Goal: Find specific page/section: Find specific page/section

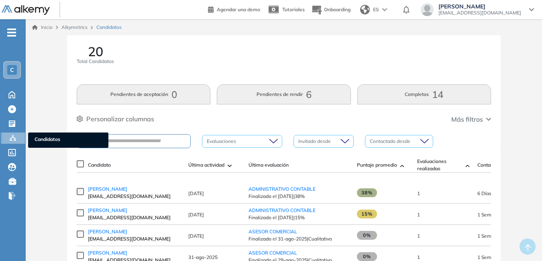
click at [14, 134] on div at bounding box center [14, 137] width 10 height 10
click at [46, 138] on span "Candidatos" at bounding box center [68, 140] width 67 height 9
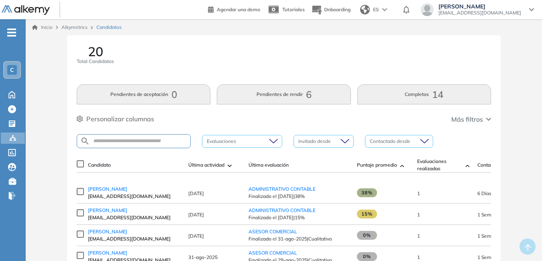
click at [529, 9] on icon at bounding box center [531, 9] width 5 height 3
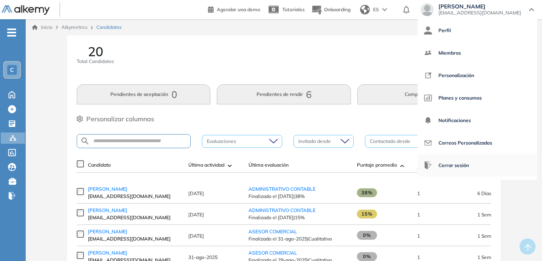
click at [447, 167] on span "Cerrar sesión" at bounding box center [453, 165] width 30 height 19
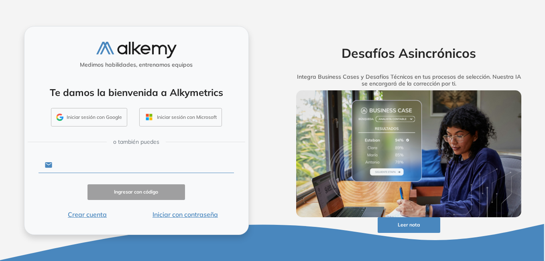
click at [108, 164] on input "text" at bounding box center [143, 164] width 182 height 15
type input "**********"
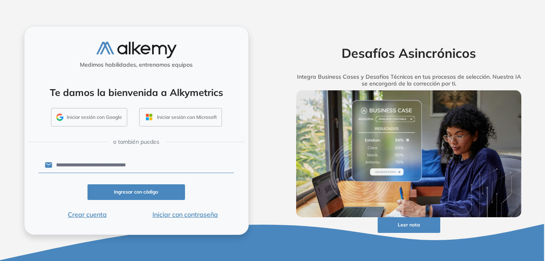
click at [172, 215] on button "Iniciar con contraseña" at bounding box center [185, 214] width 98 height 10
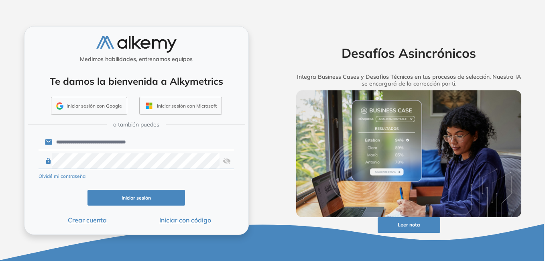
click at [154, 198] on button "Iniciar sesión" at bounding box center [136, 198] width 98 height 16
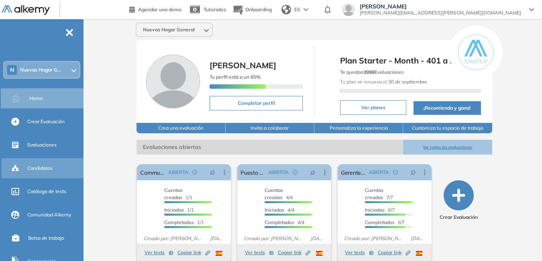
click at [53, 165] on span "Candidatos" at bounding box center [39, 168] width 25 height 7
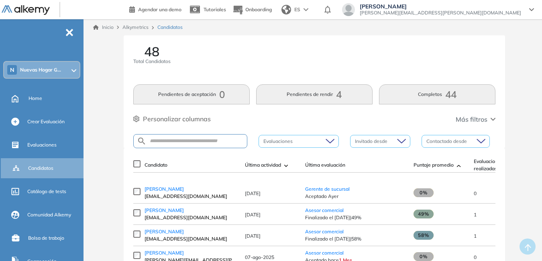
click at [75, 69] on icon at bounding box center [74, 70] width 4 height 2
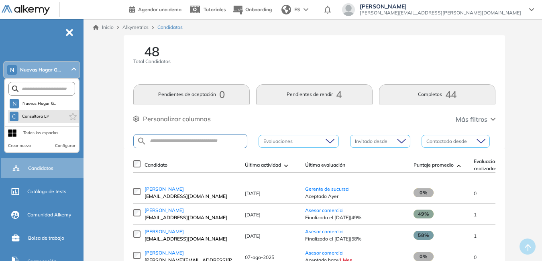
click at [55, 112] on li "C Consultora LP" at bounding box center [43, 116] width 71 height 13
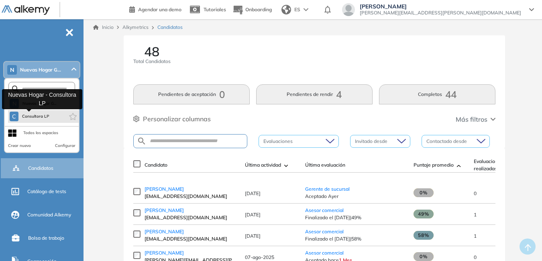
click at [37, 114] on span "Consultora LP" at bounding box center [36, 116] width 28 height 6
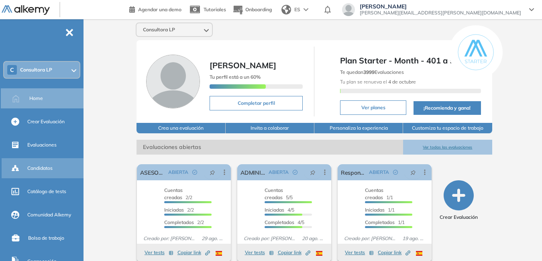
click at [39, 163] on div "Candidatos" at bounding box center [54, 168] width 55 height 14
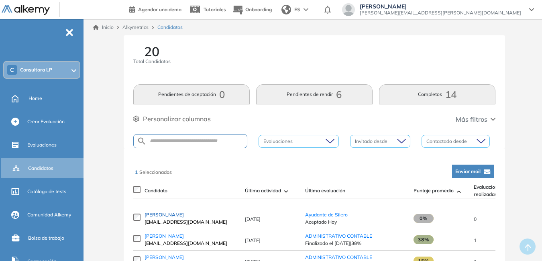
click at [177, 216] on span "[PERSON_NAME]" at bounding box center [163, 214] width 39 height 6
